Goal: Navigation & Orientation: Understand site structure

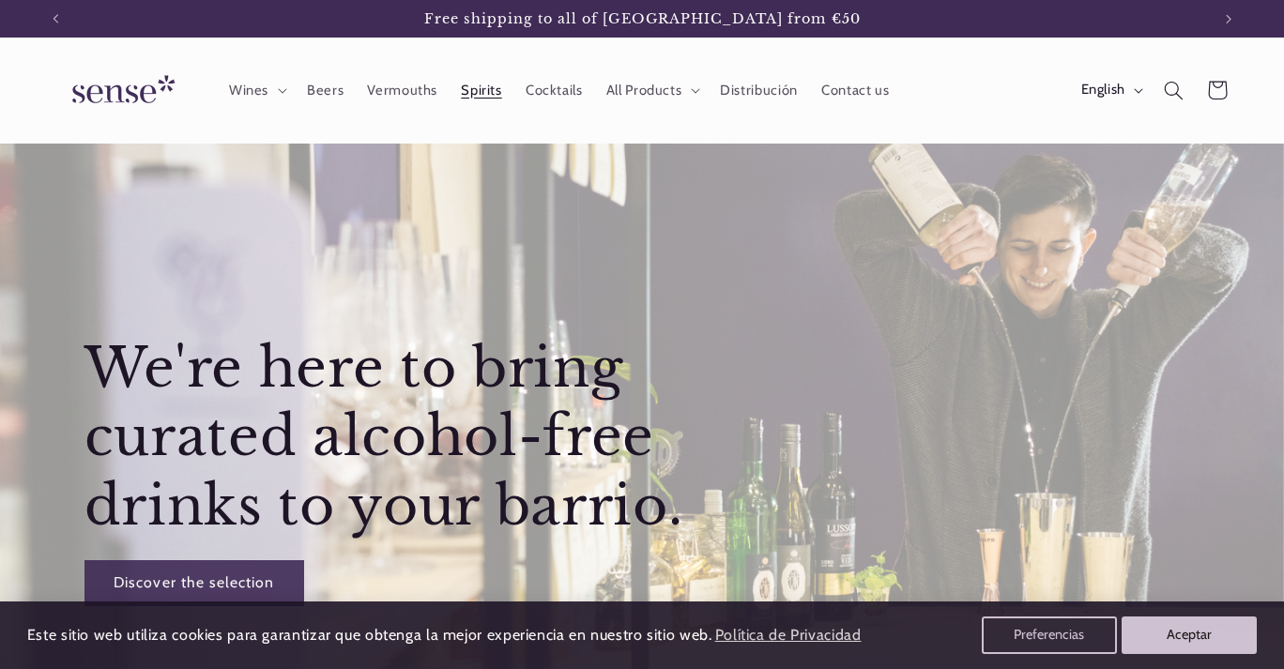
click at [478, 95] on span "Spirits" at bounding box center [481, 91] width 40 height 18
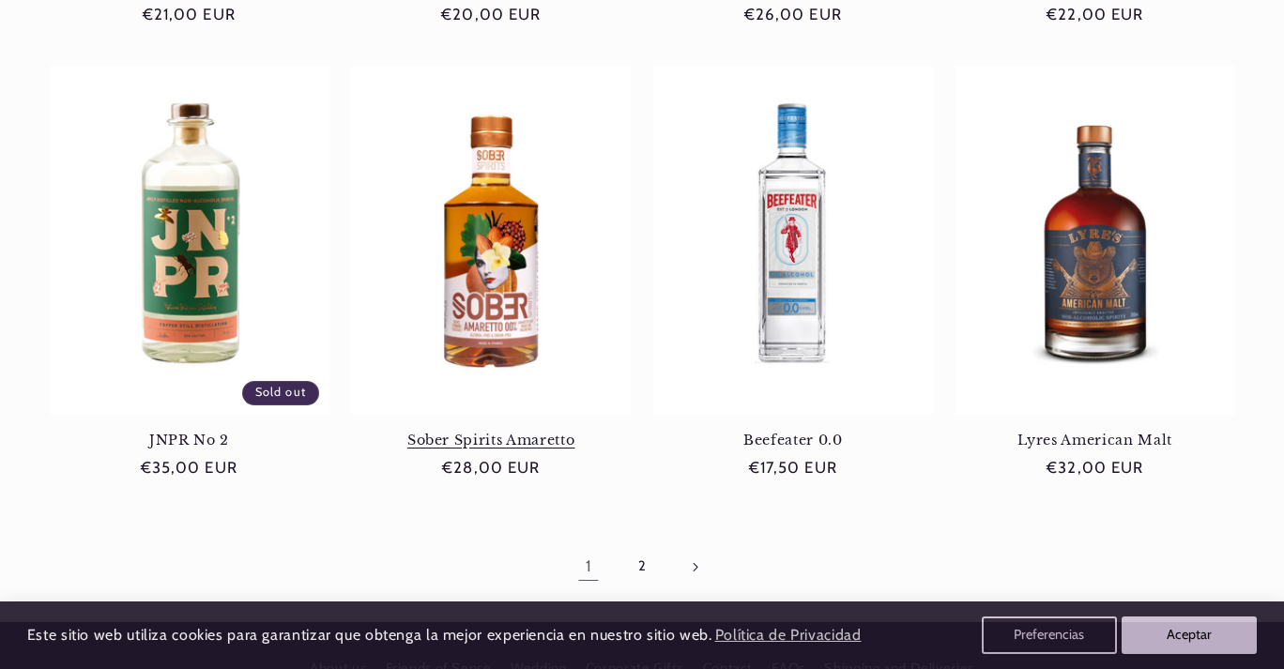
scroll to position [1678, 0]
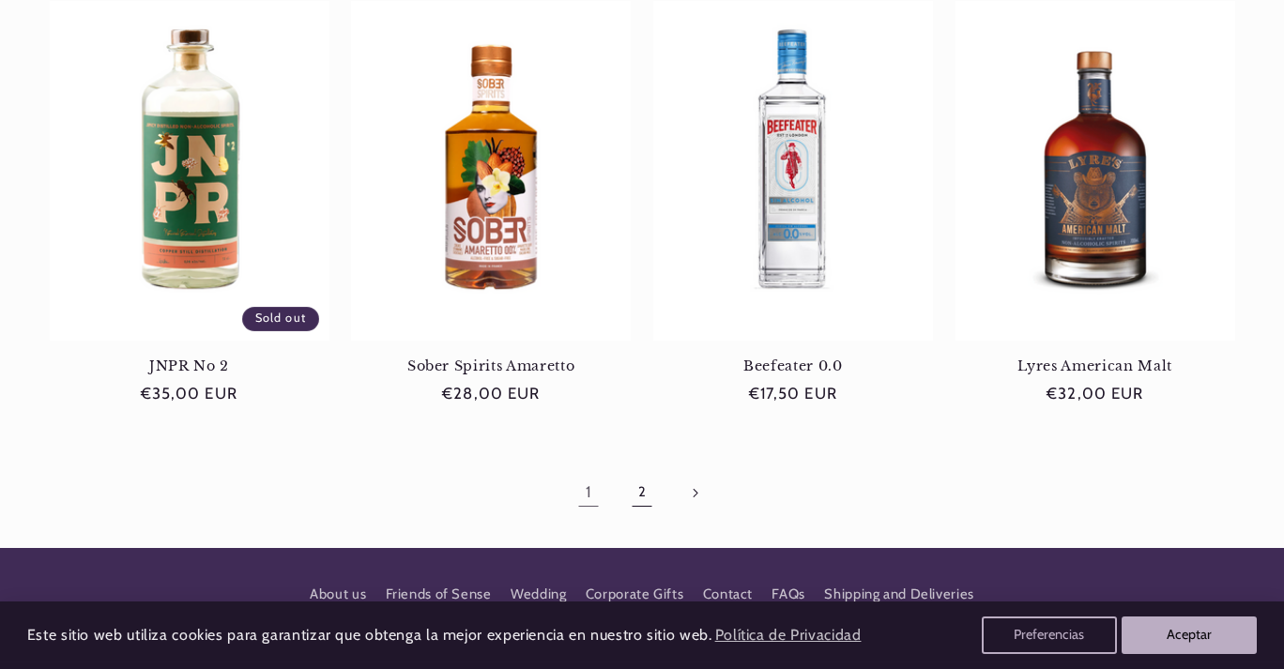
click at [642, 480] on link "2" at bounding box center [641, 492] width 43 height 43
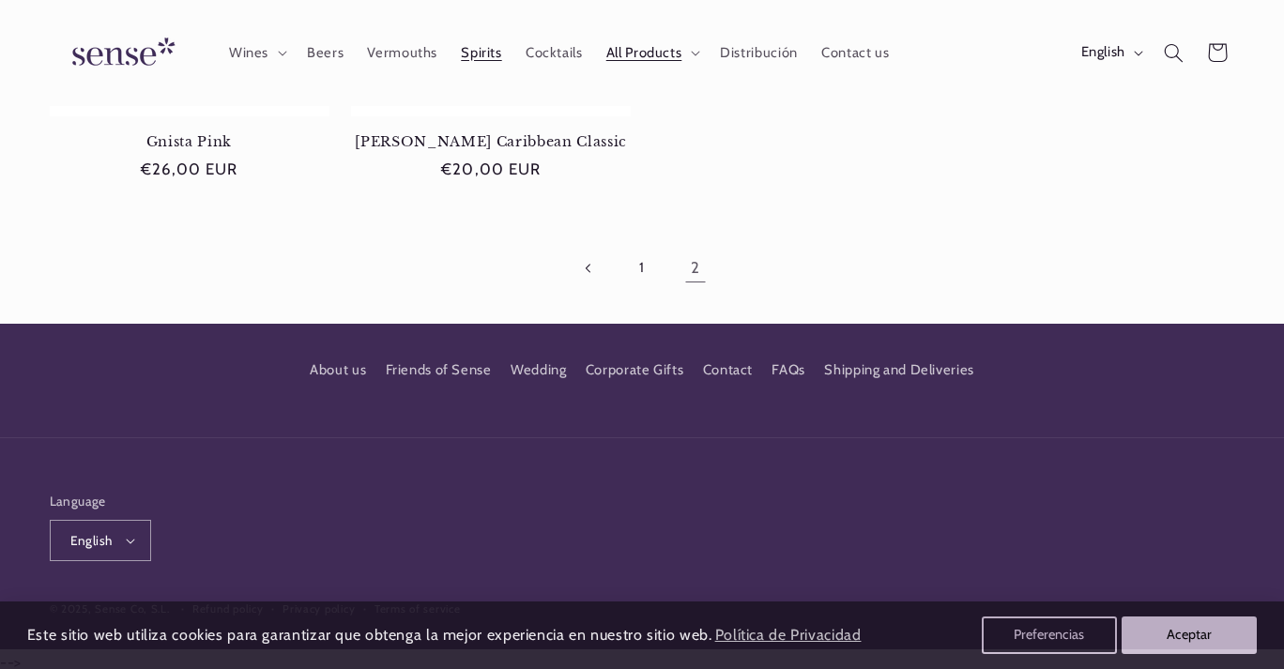
scroll to position [0, 1155]
click at [878, 365] on link "Shipping and Deliveries" at bounding box center [899, 371] width 150 height 34
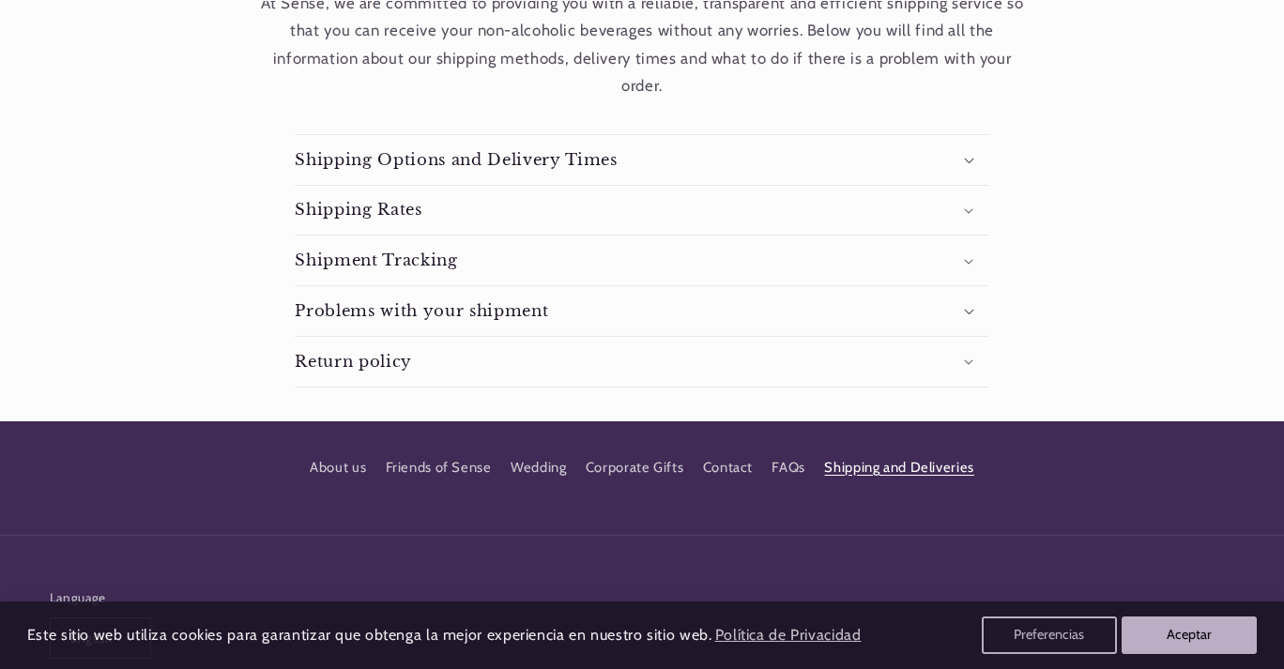
scroll to position [411, 0]
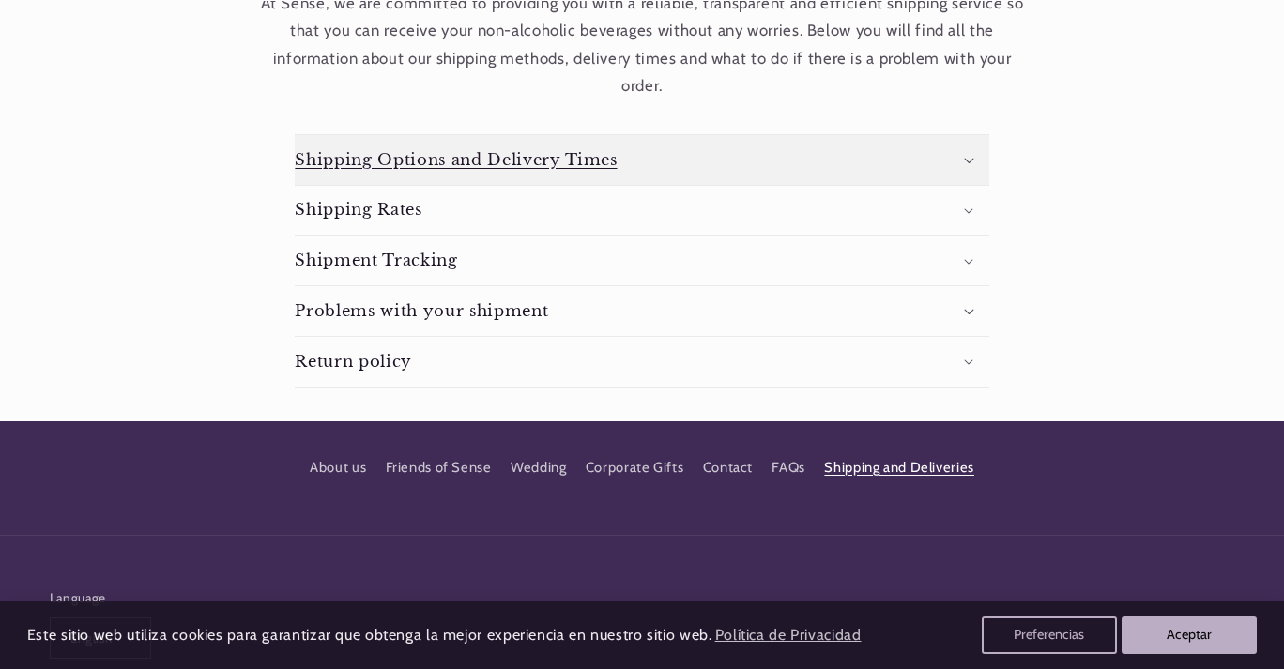
click at [616, 176] on summary "Shipping Options and Delivery Times" at bounding box center [642, 160] width 694 height 50
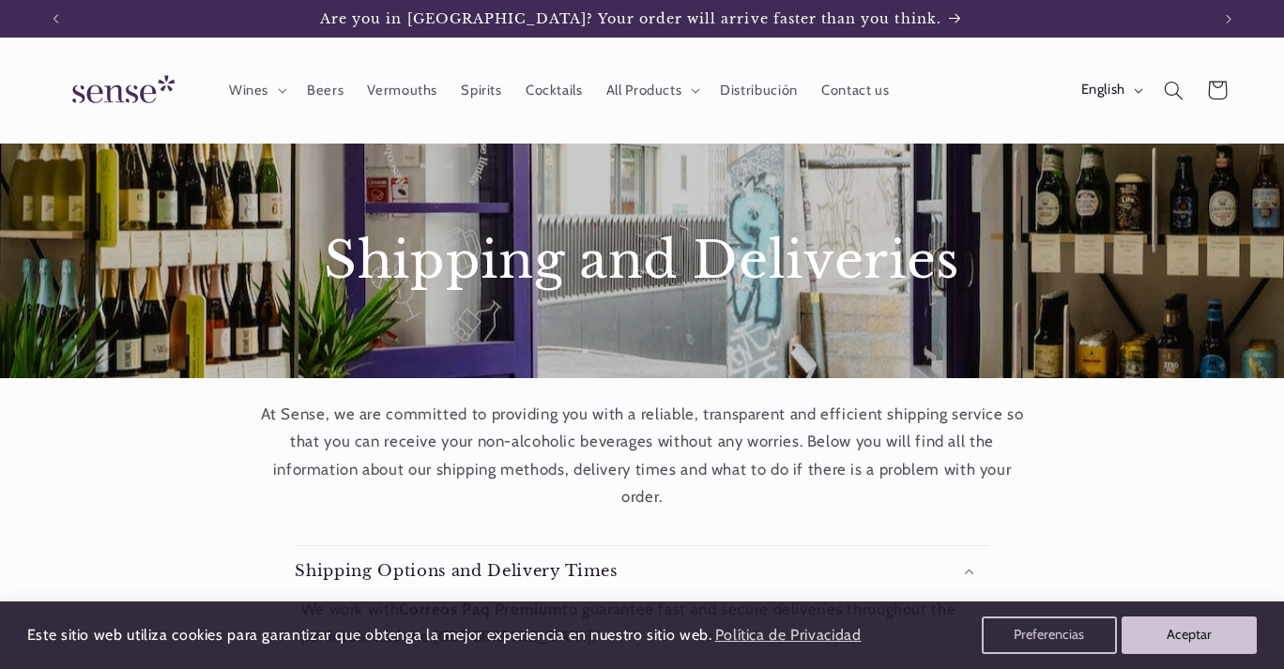
scroll to position [0, 0]
click at [552, 89] on span "Cocktails" at bounding box center [554, 91] width 57 height 18
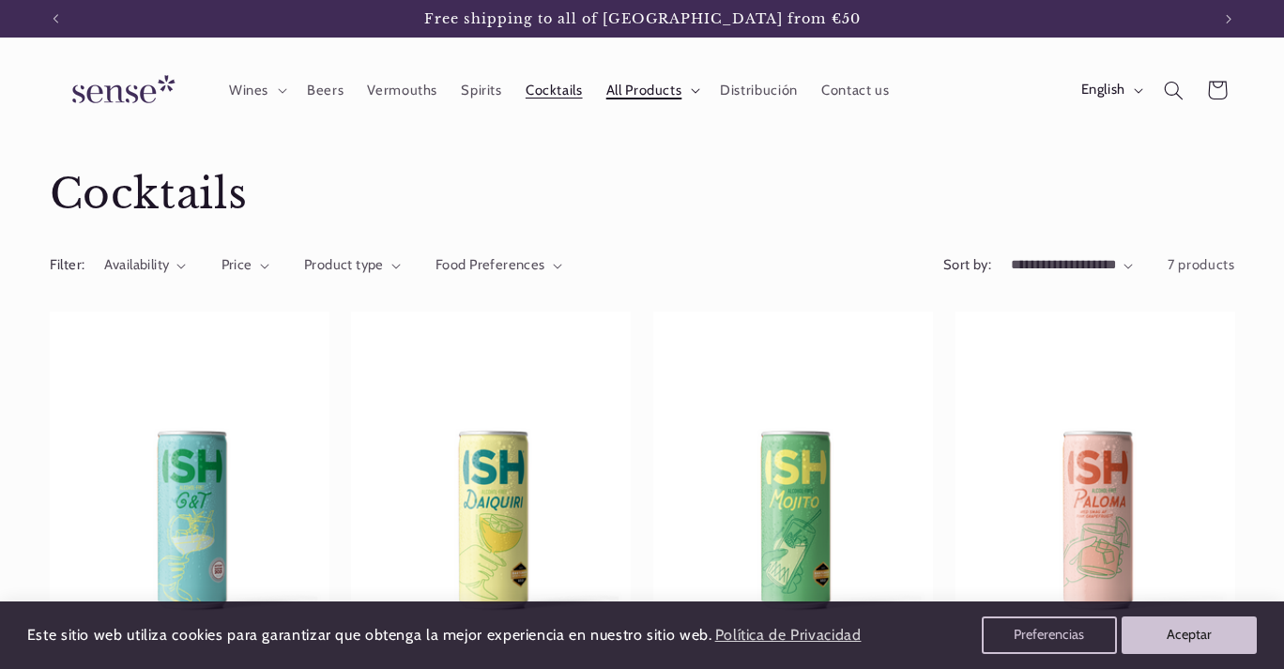
click at [655, 98] on span "All Products" at bounding box center [644, 91] width 76 height 18
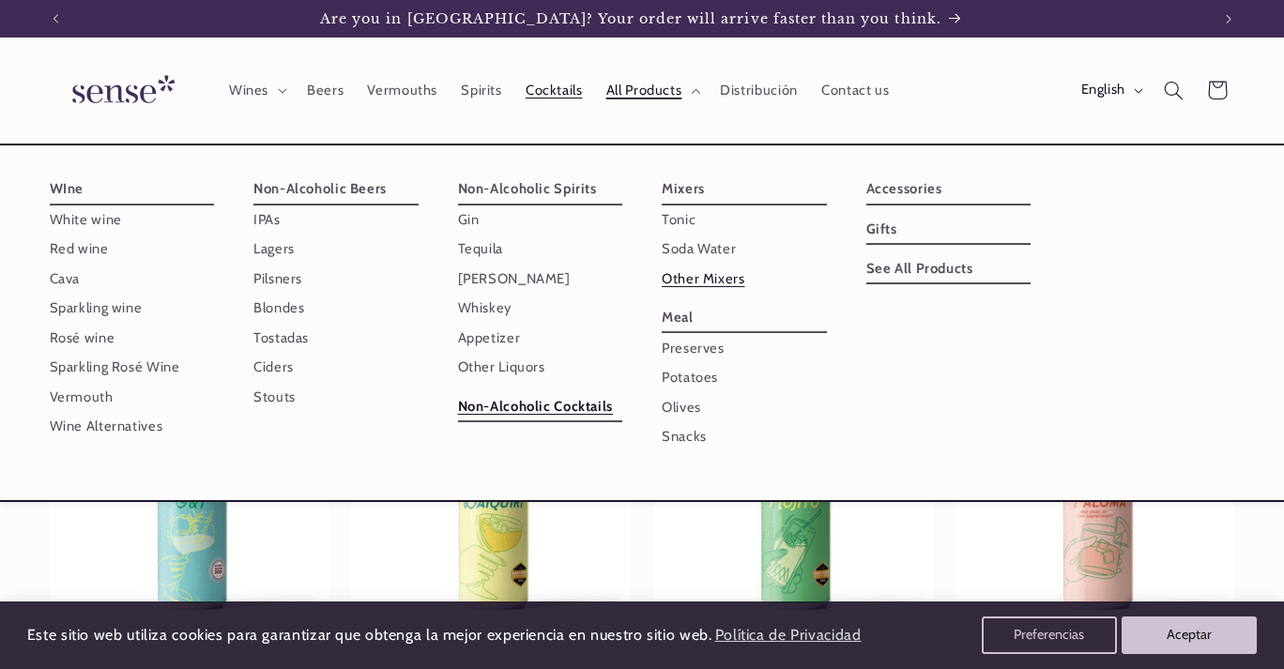
click at [681, 282] on link "Other Mixers" at bounding box center [744, 279] width 165 height 29
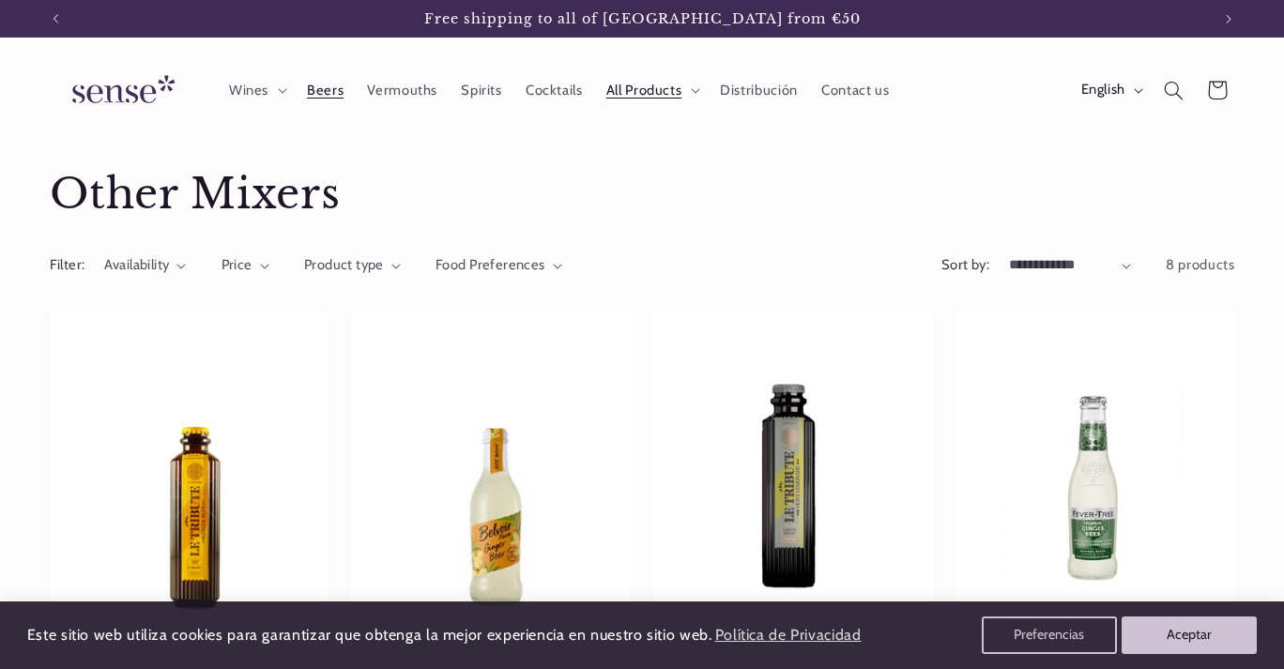
click at [324, 97] on span "Beers" at bounding box center [325, 91] width 37 height 18
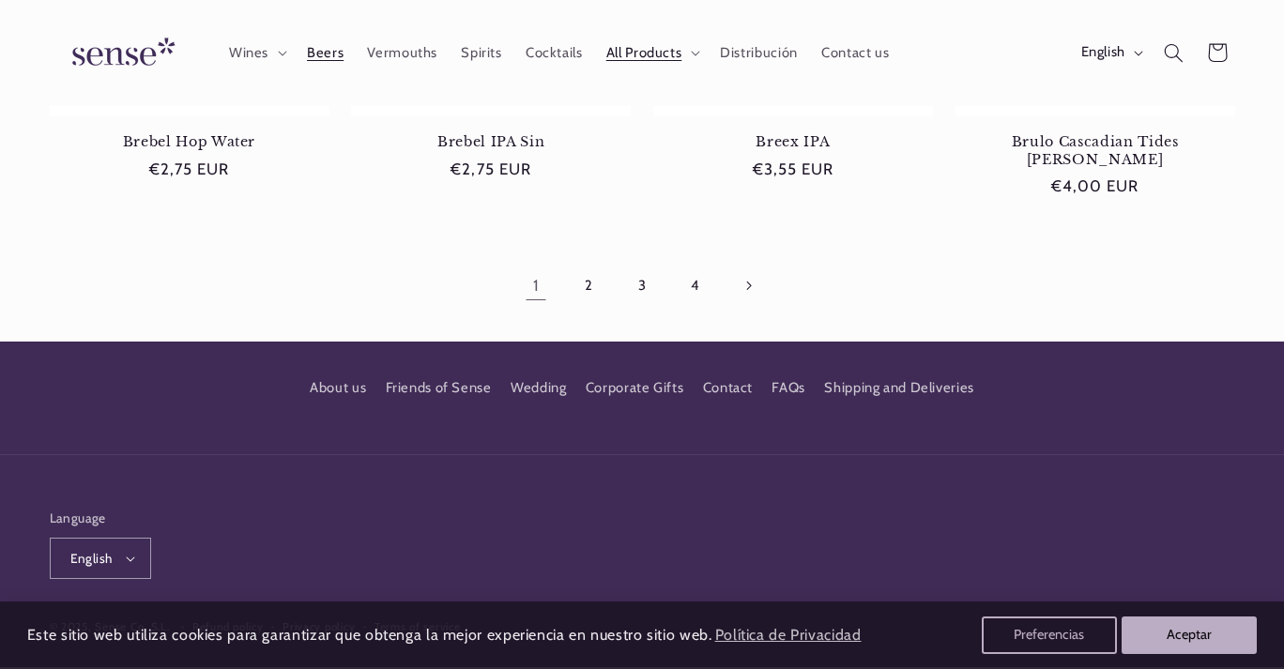
scroll to position [1953, 0]
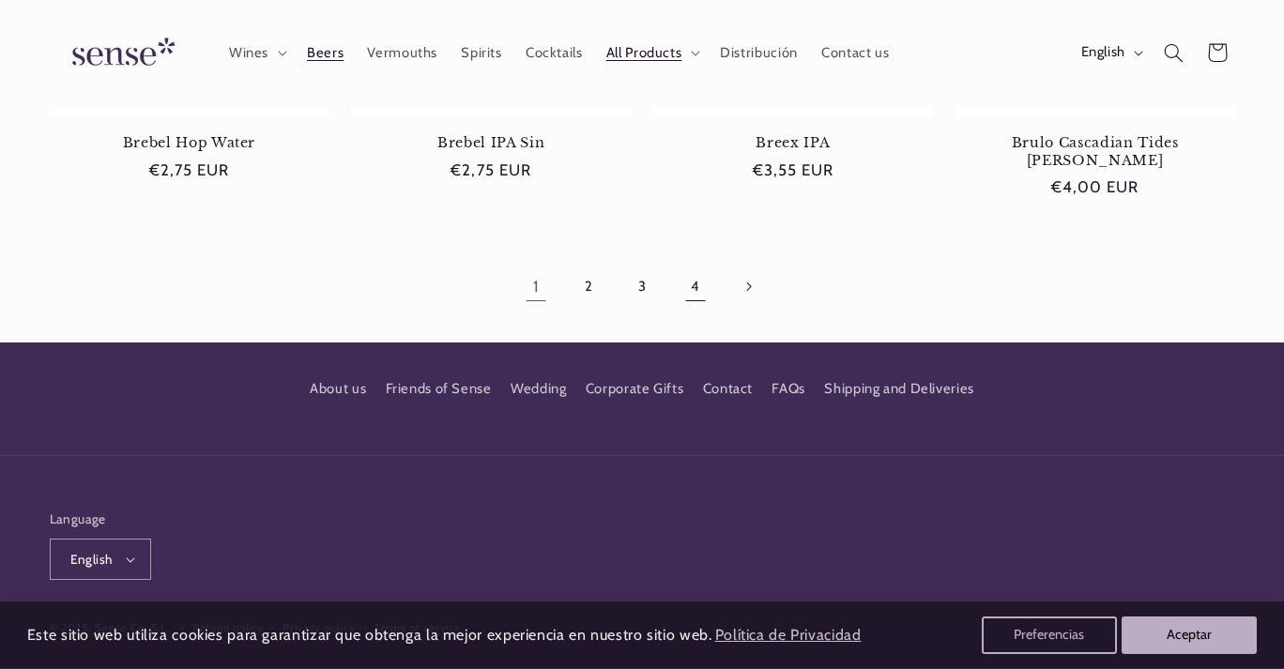
click at [698, 266] on link "4" at bounding box center [695, 286] width 43 height 43
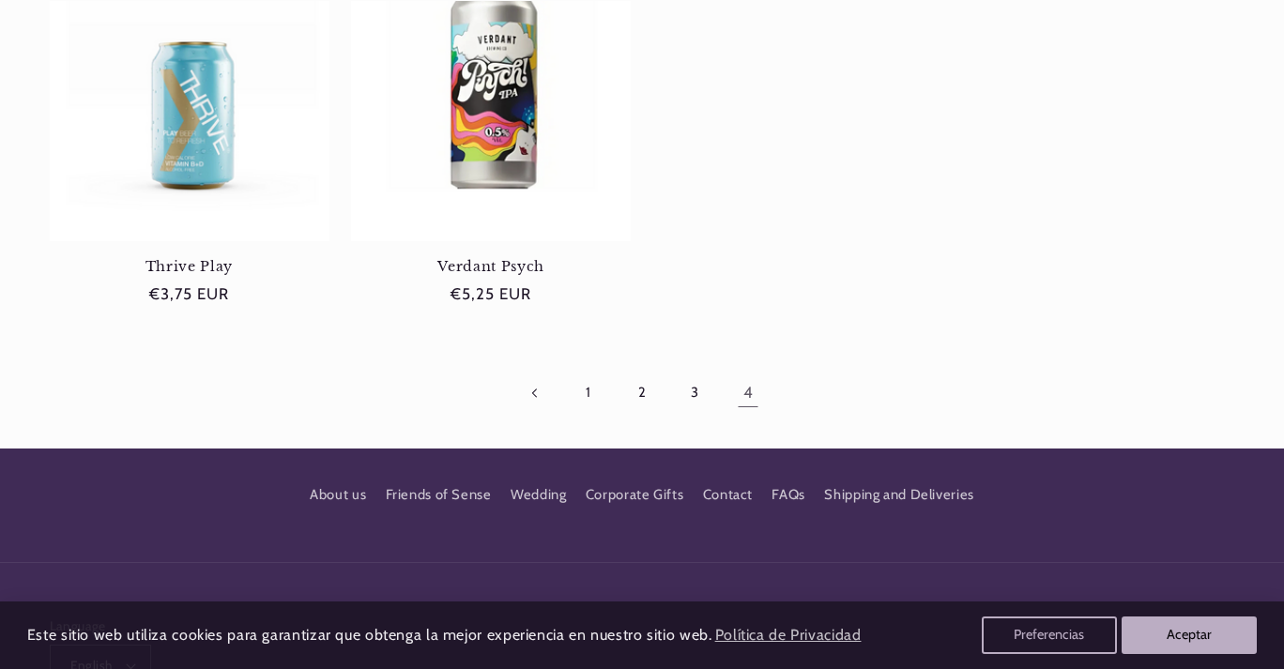
scroll to position [880, 0]
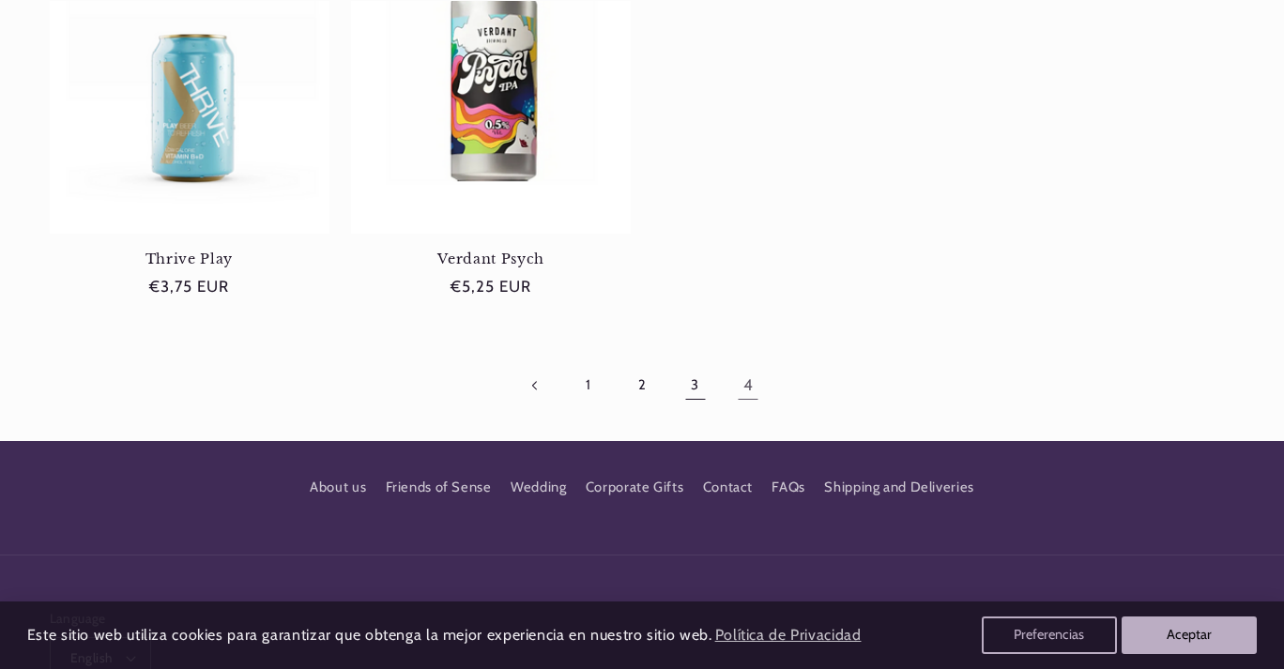
click at [695, 383] on link "3" at bounding box center [695, 385] width 43 height 43
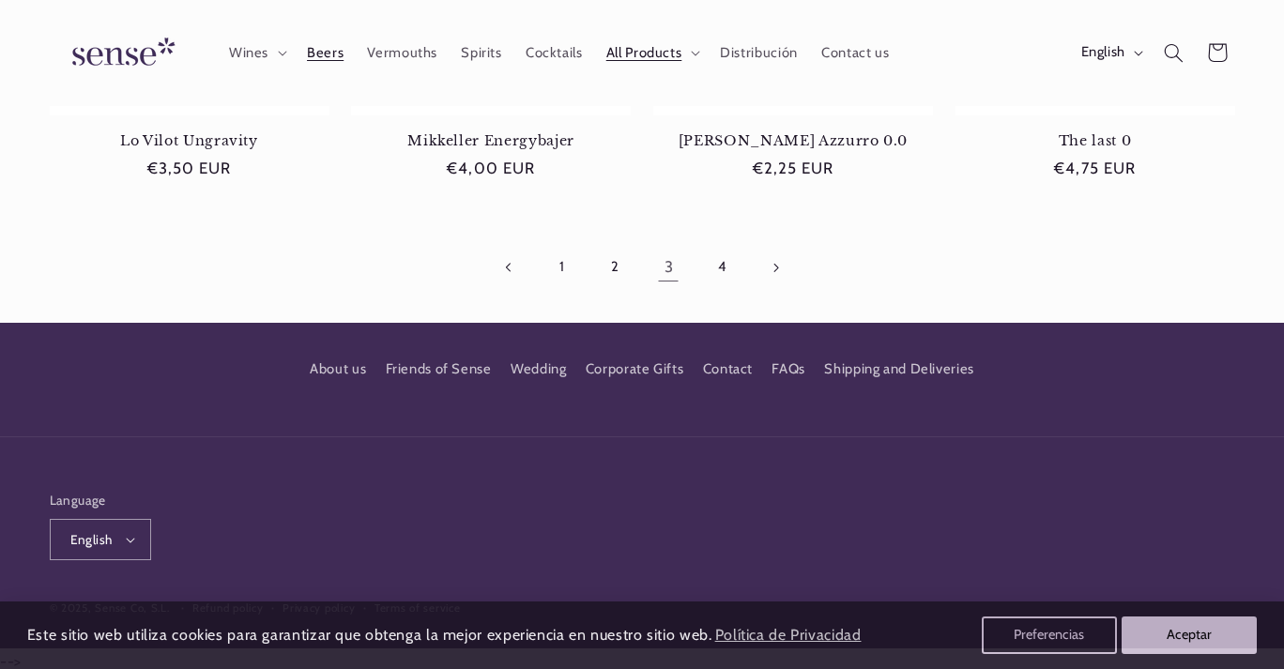
scroll to position [1903, 0]
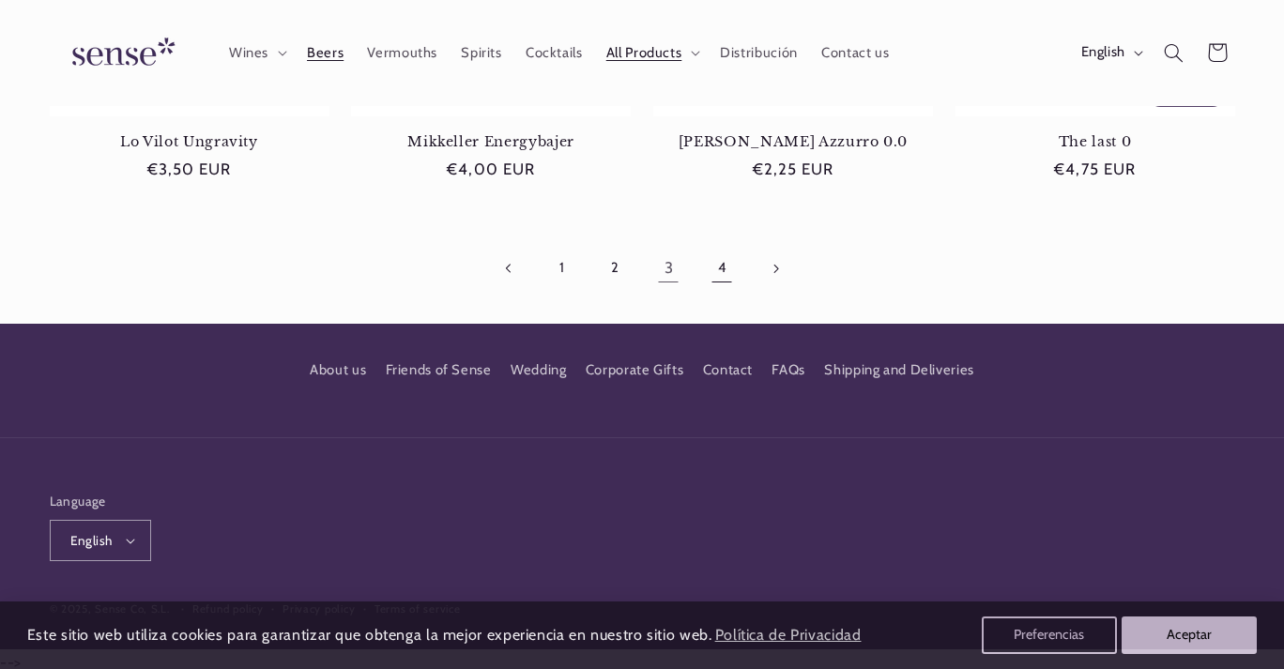
click at [720, 263] on link "4" at bounding box center [721, 268] width 43 height 43
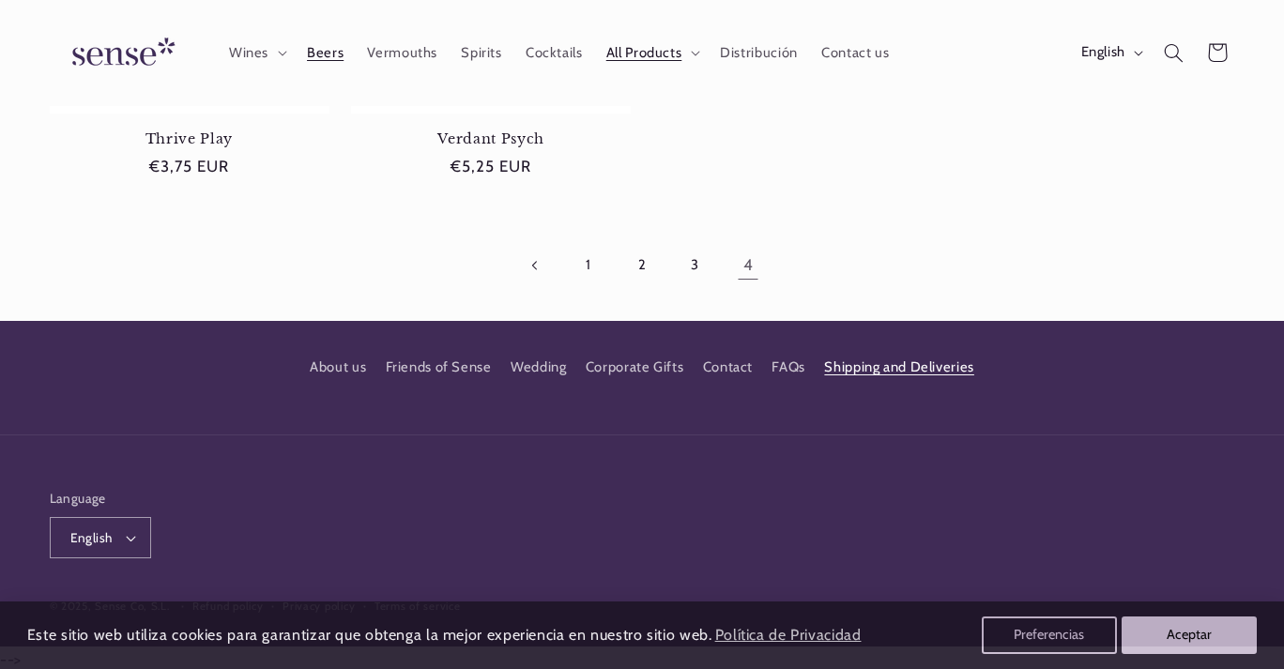
scroll to position [999, 0]
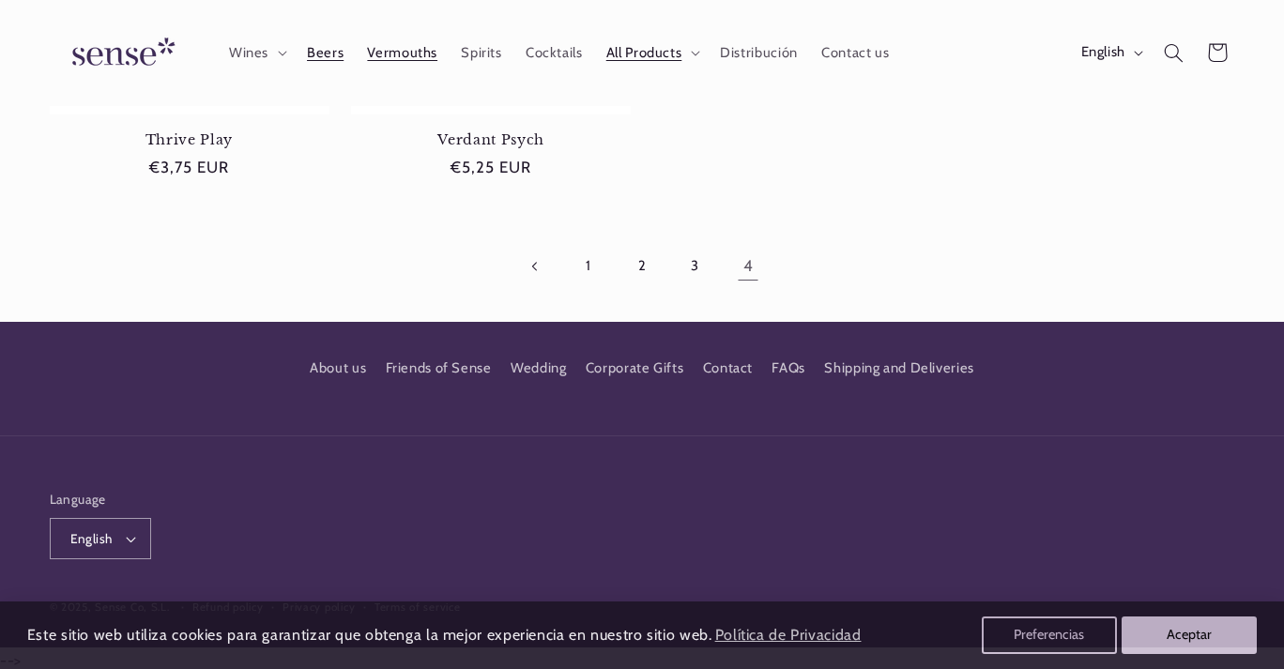
click at [396, 58] on span "Vermouths" at bounding box center [402, 53] width 70 height 18
